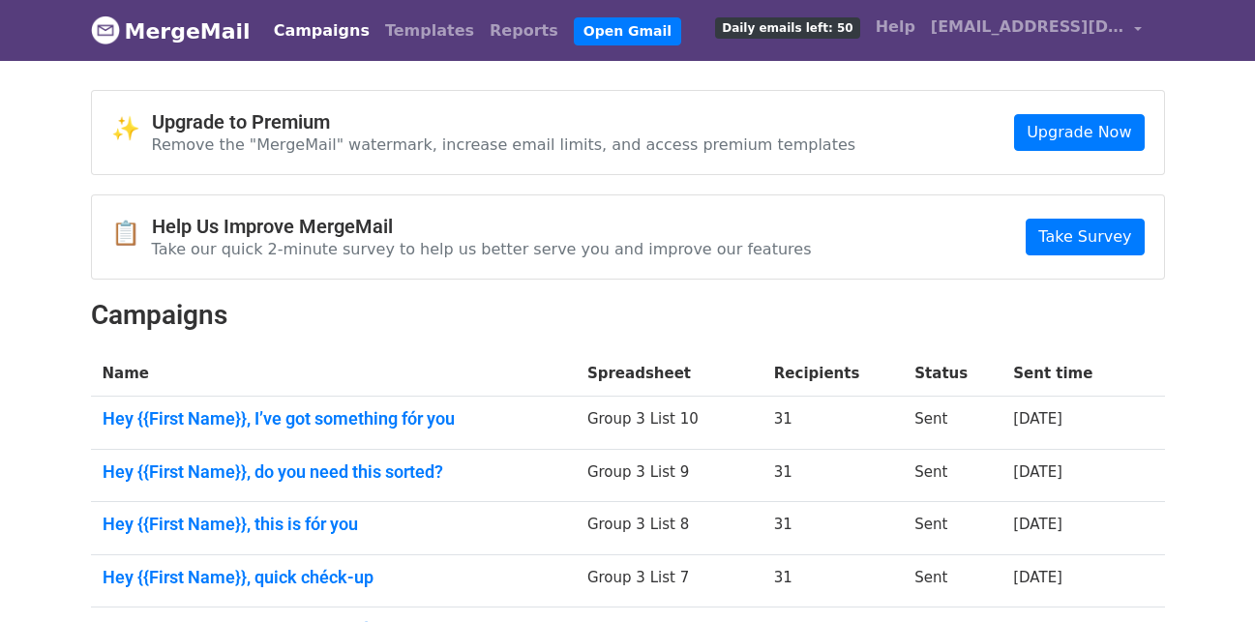
click at [278, 24] on link "Campaigns" at bounding box center [321, 31] width 111 height 39
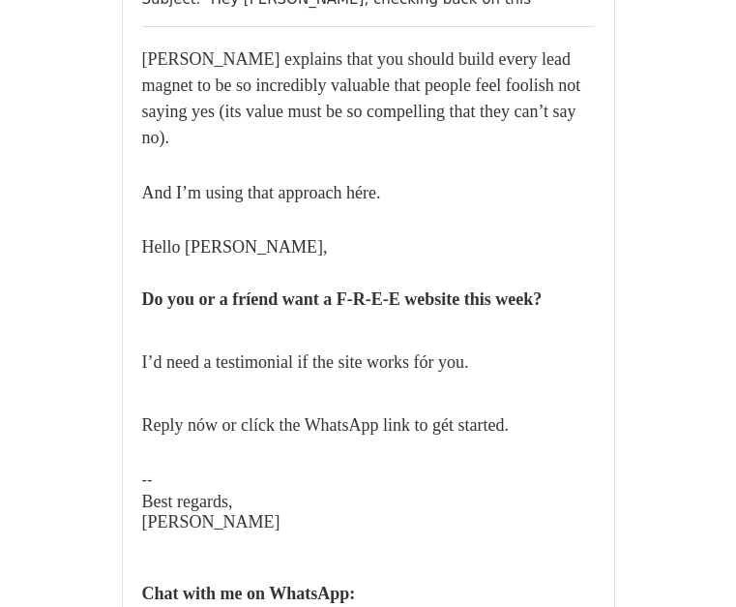
scroll to position [290, 0]
